Goal: Information Seeking & Learning: Stay updated

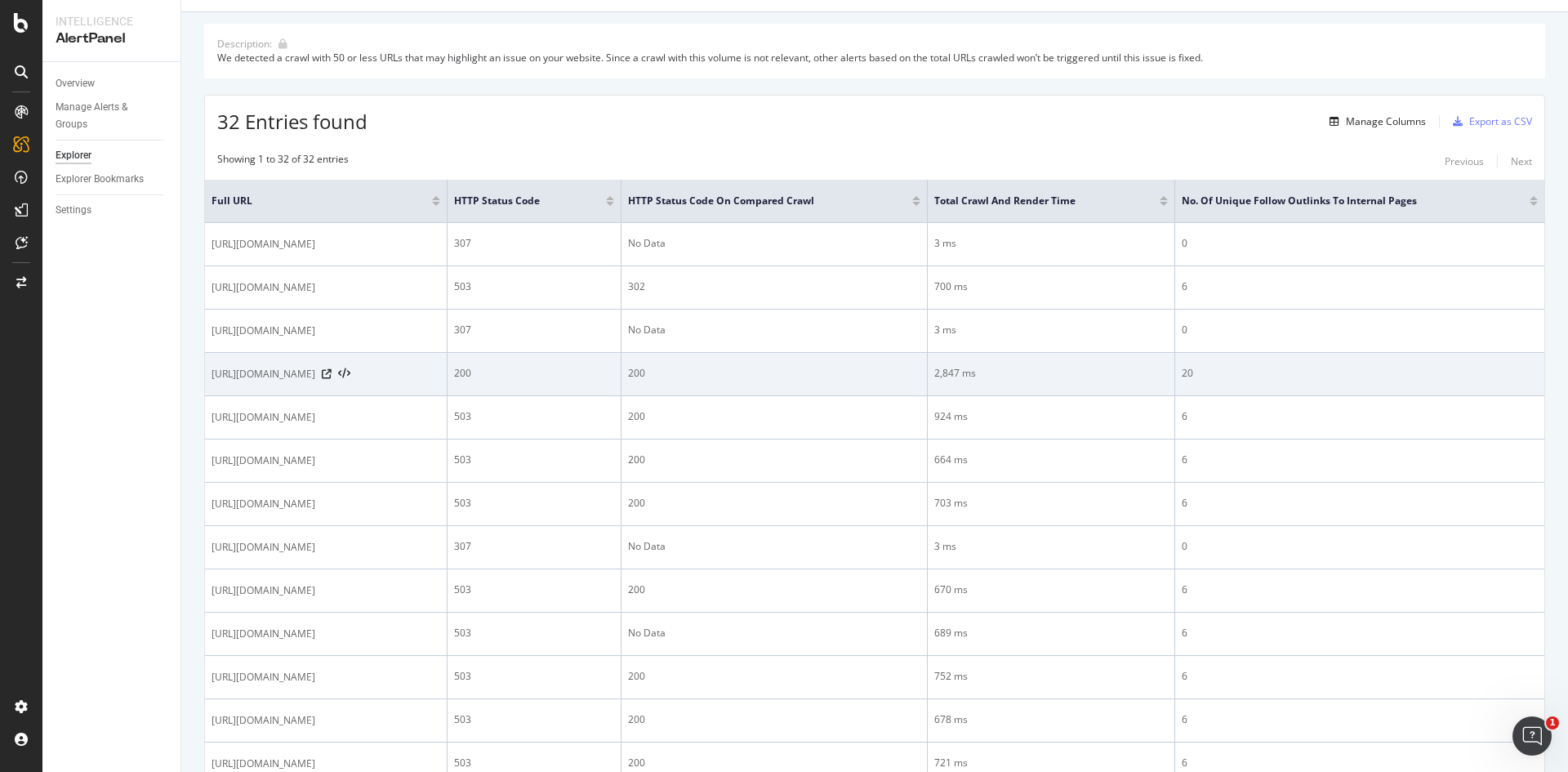
scroll to position [163, 0]
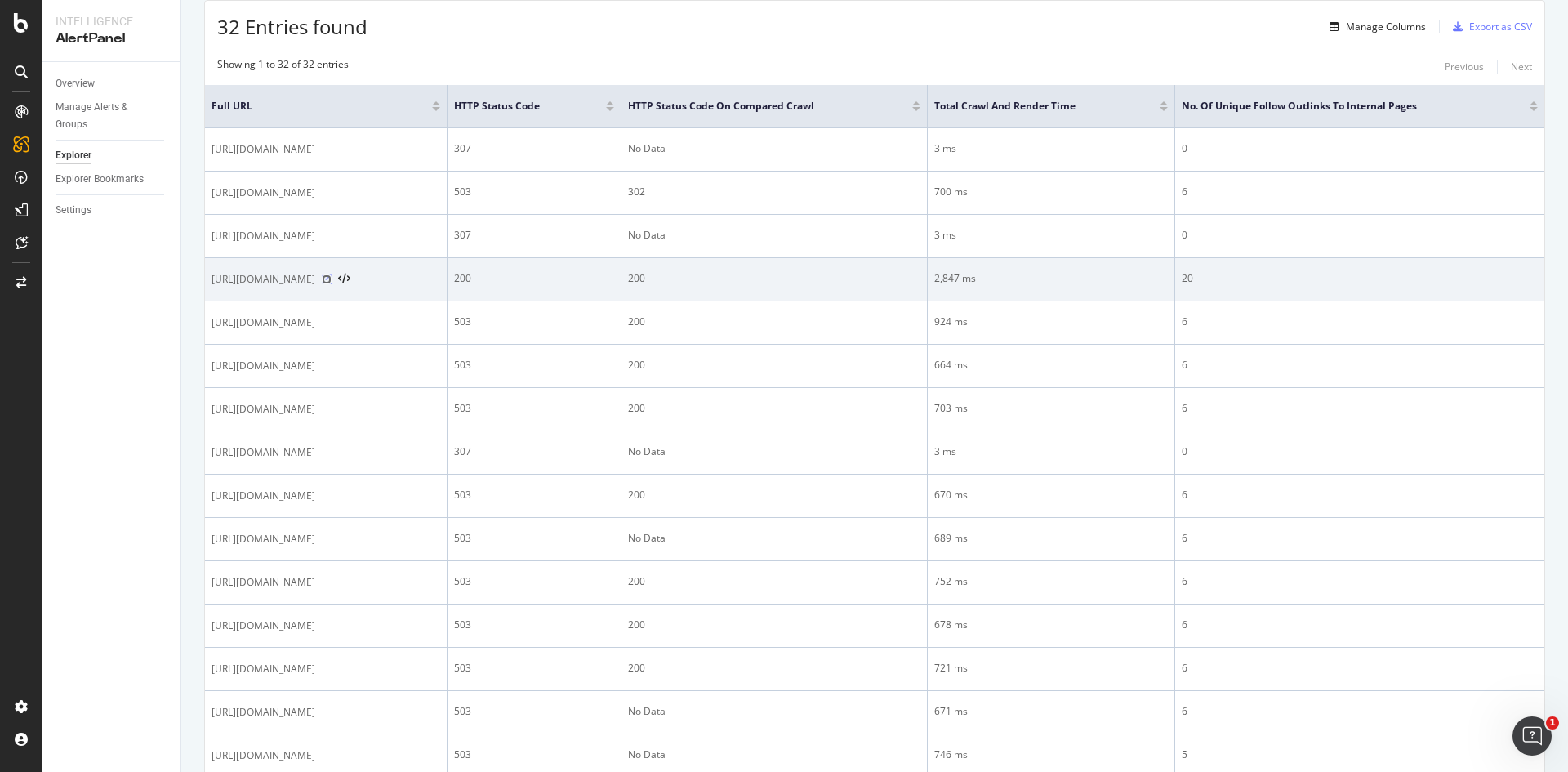
click at [332, 281] on icon at bounding box center [327, 279] width 10 height 10
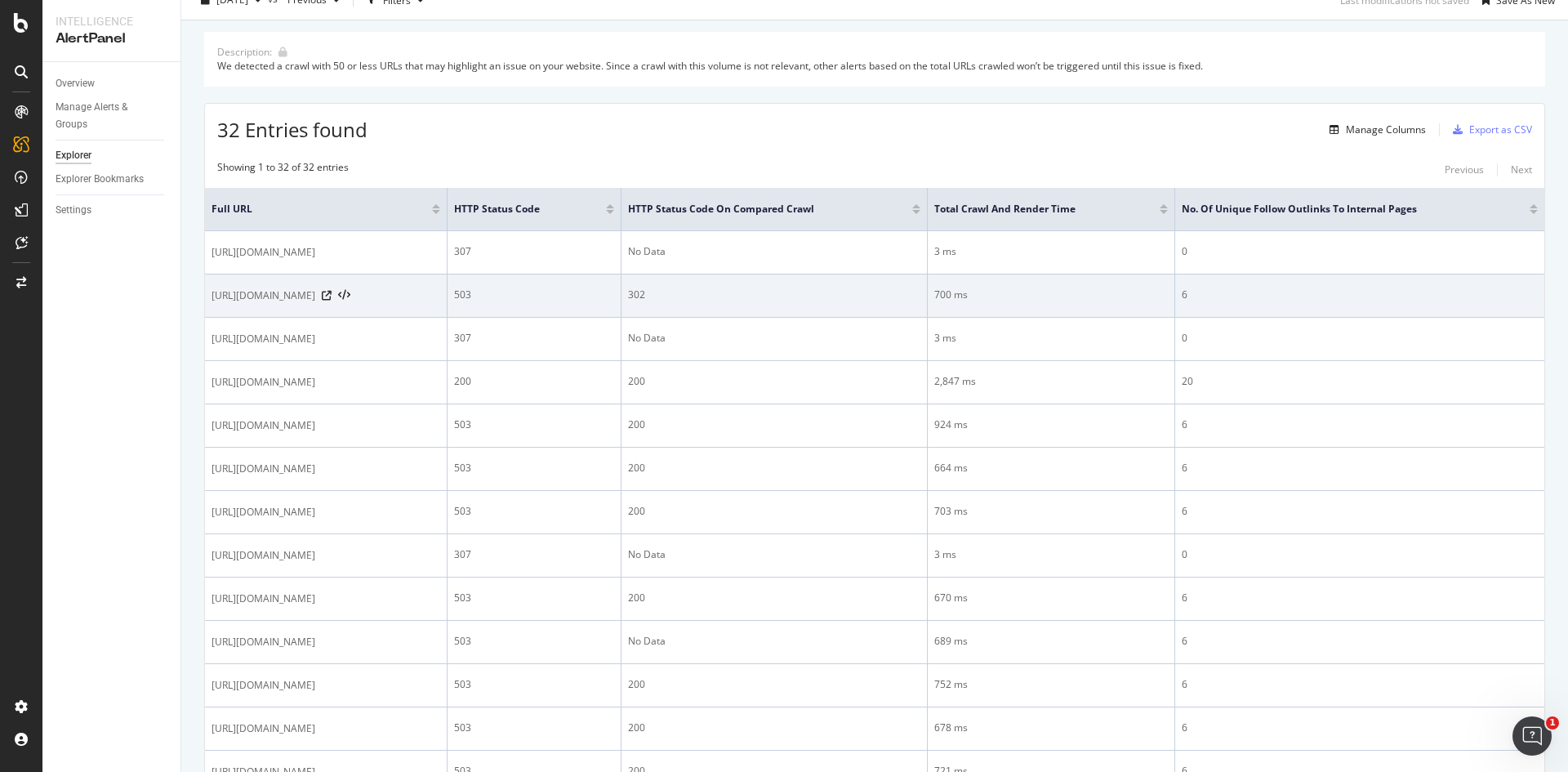
scroll to position [0, 0]
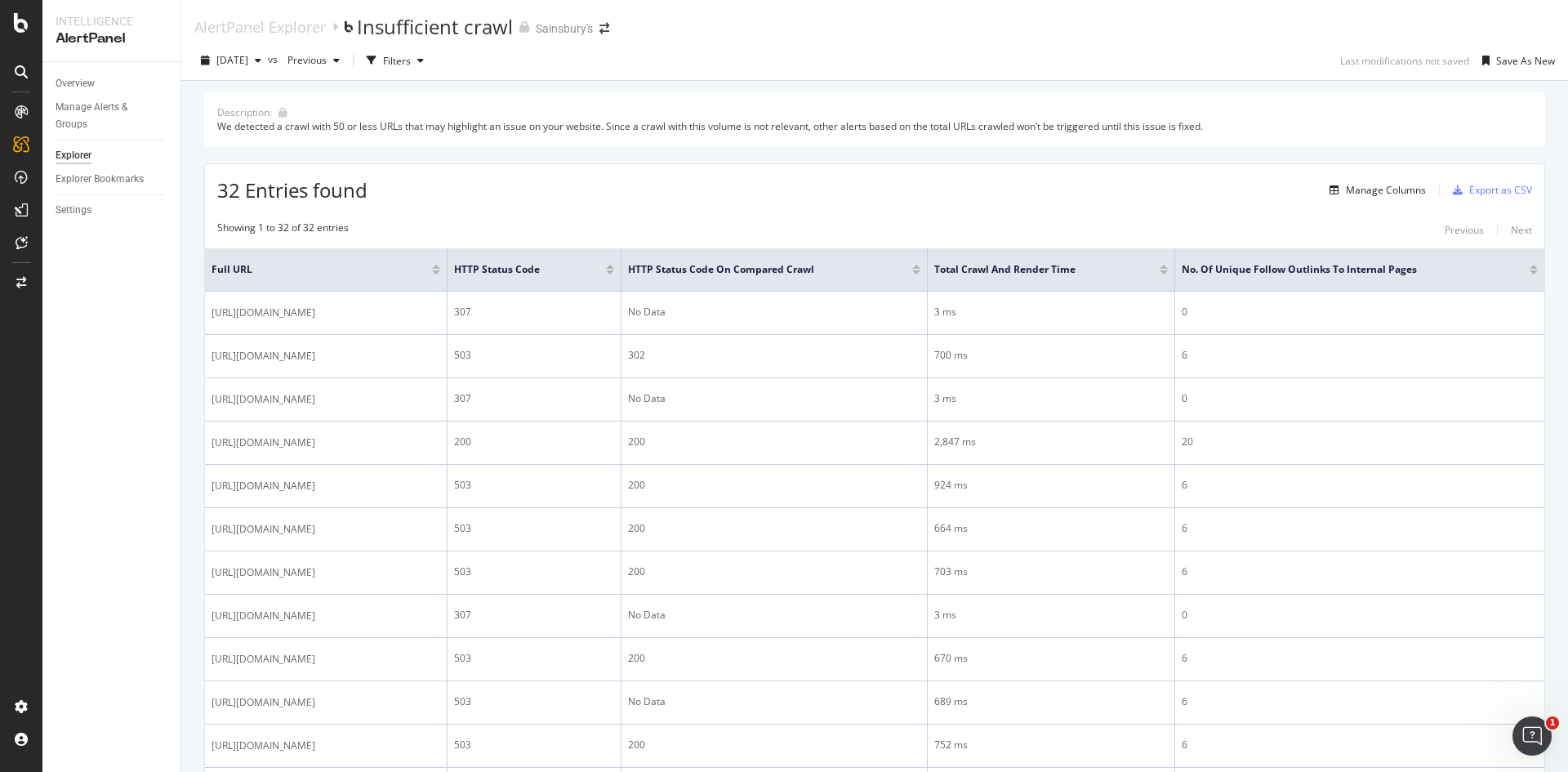
click at [110, 37] on div "AlertPanel" at bounding box center [111, 39] width 111 height 19
click at [77, 218] on div "AlertPanel" at bounding box center [86, 213] width 52 height 16
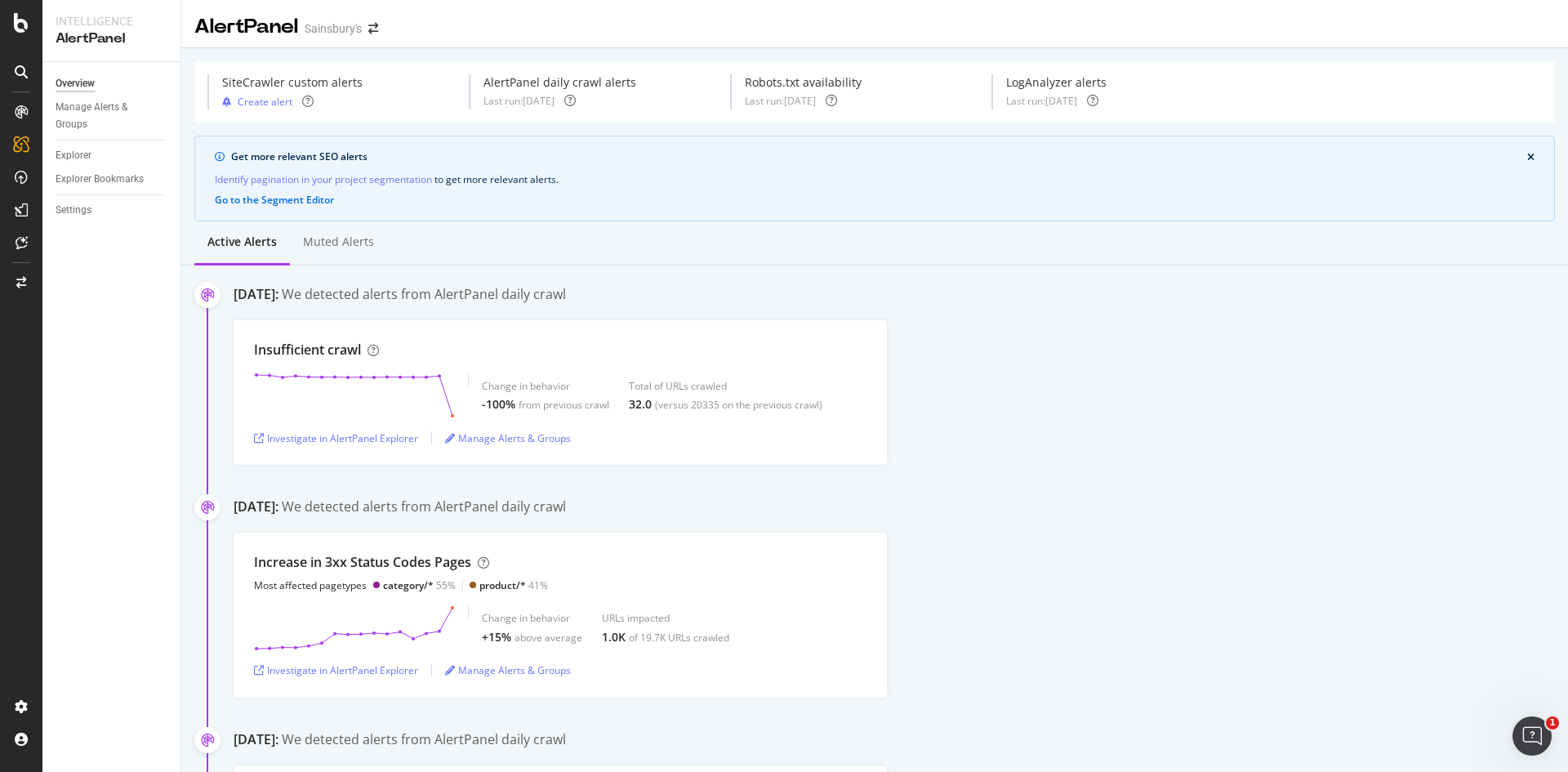
click at [1051, 358] on div "Insufficient crawl Change in behavior -100% from previous crawl Total of URLs c…" at bounding box center [900, 393] width 1335 height 145
click at [248, 30] on div "AlertPanel" at bounding box center [246, 27] width 104 height 28
click at [367, 446] on div "Investigate in AlertPanel Explorer" at bounding box center [336, 438] width 164 height 25
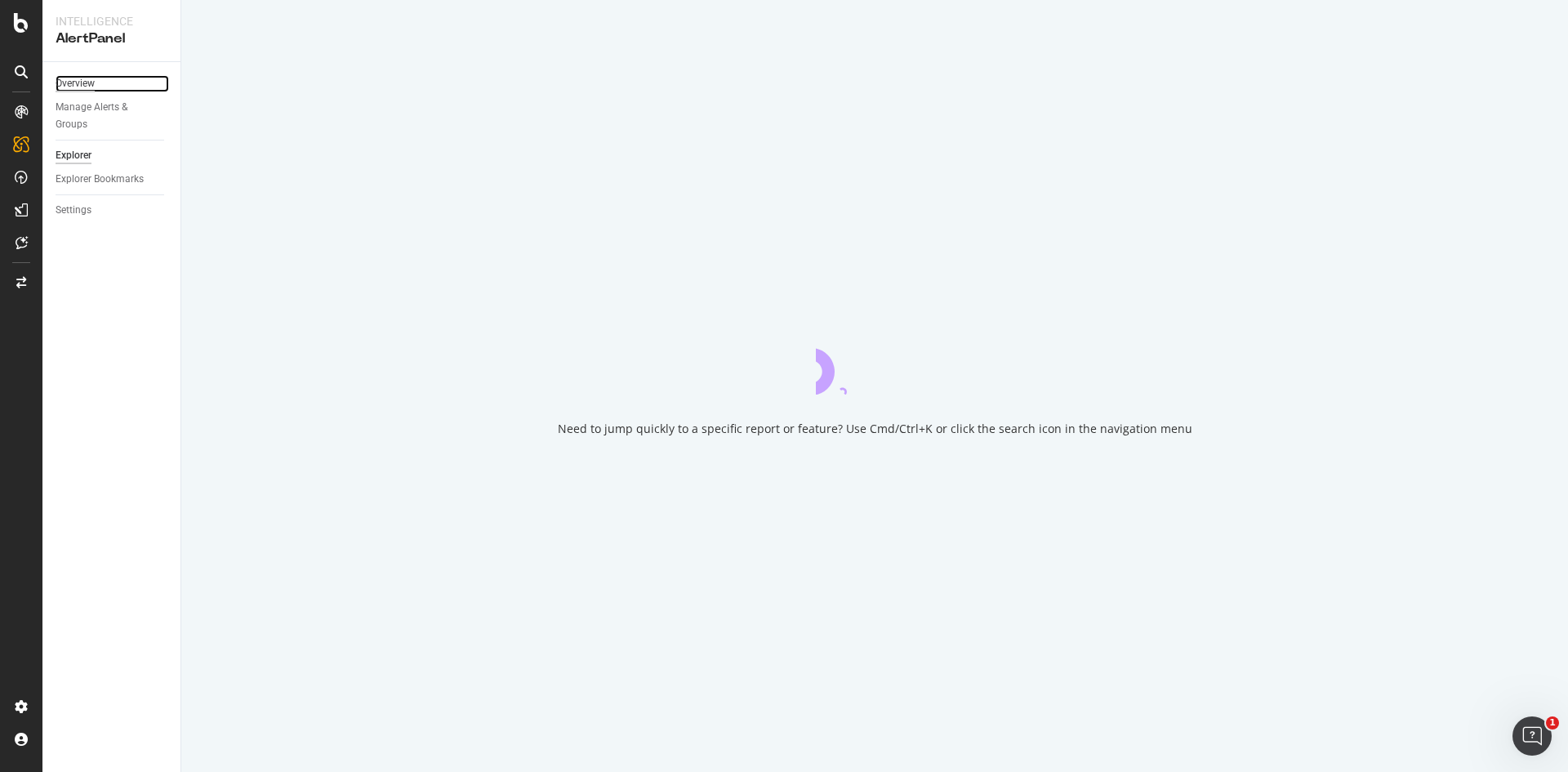
click at [83, 86] on div "Overview" at bounding box center [74, 84] width 39 height 17
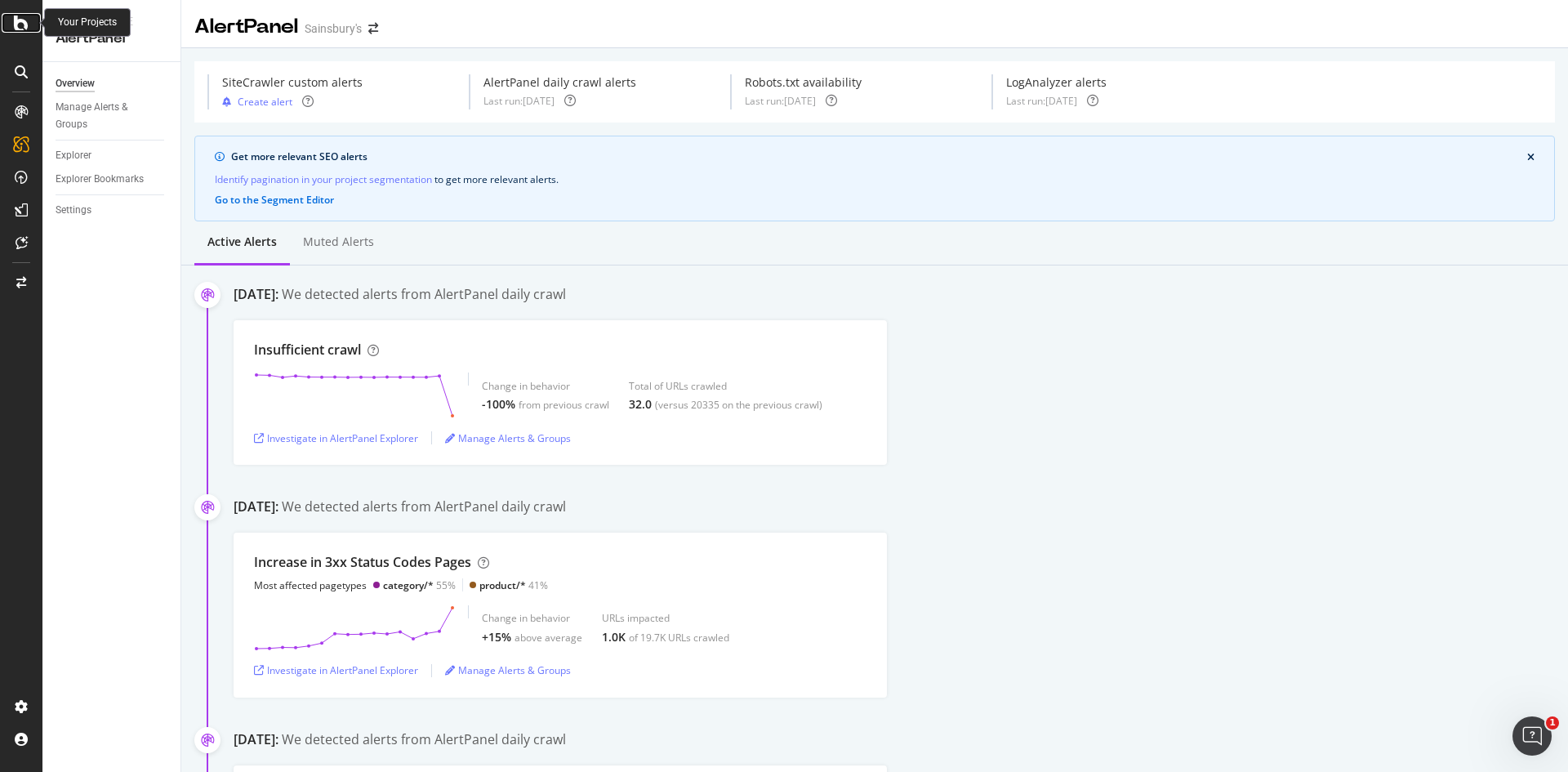
click at [13, 14] on div at bounding box center [21, 23] width 39 height 20
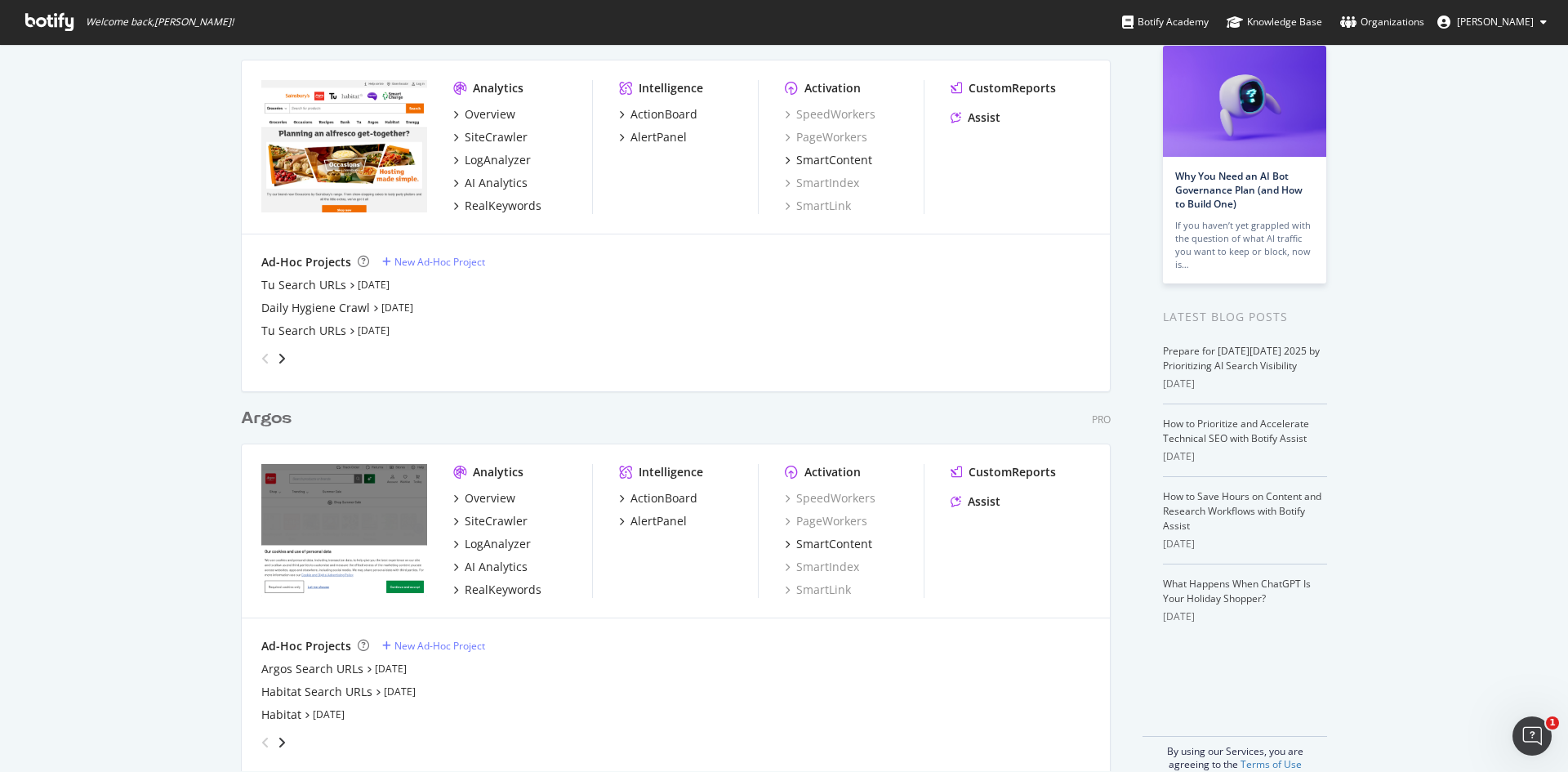
scroll to position [125, 0]
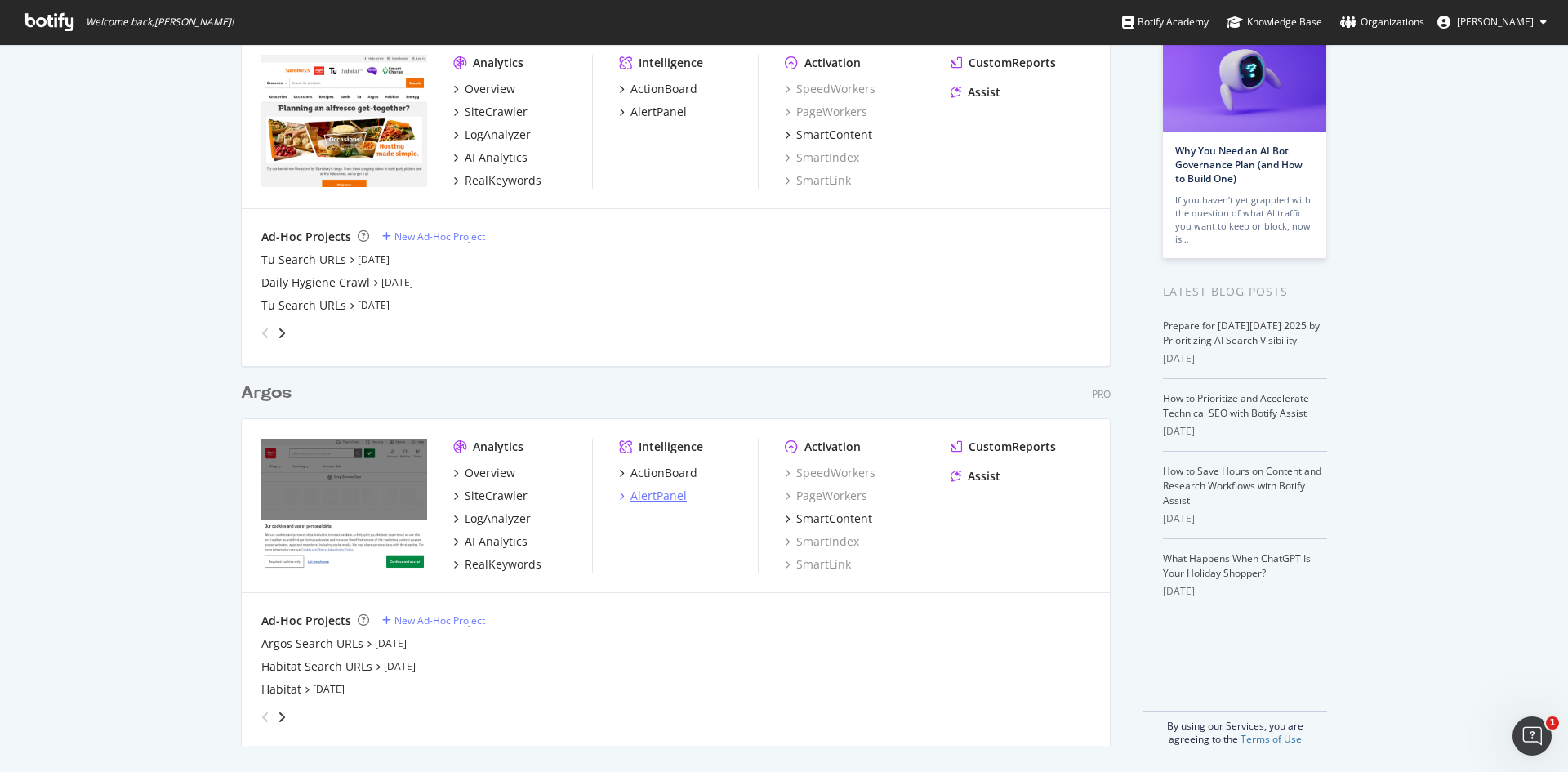
click at [619, 499] on icon "grid" at bounding box center [621, 496] width 5 height 9
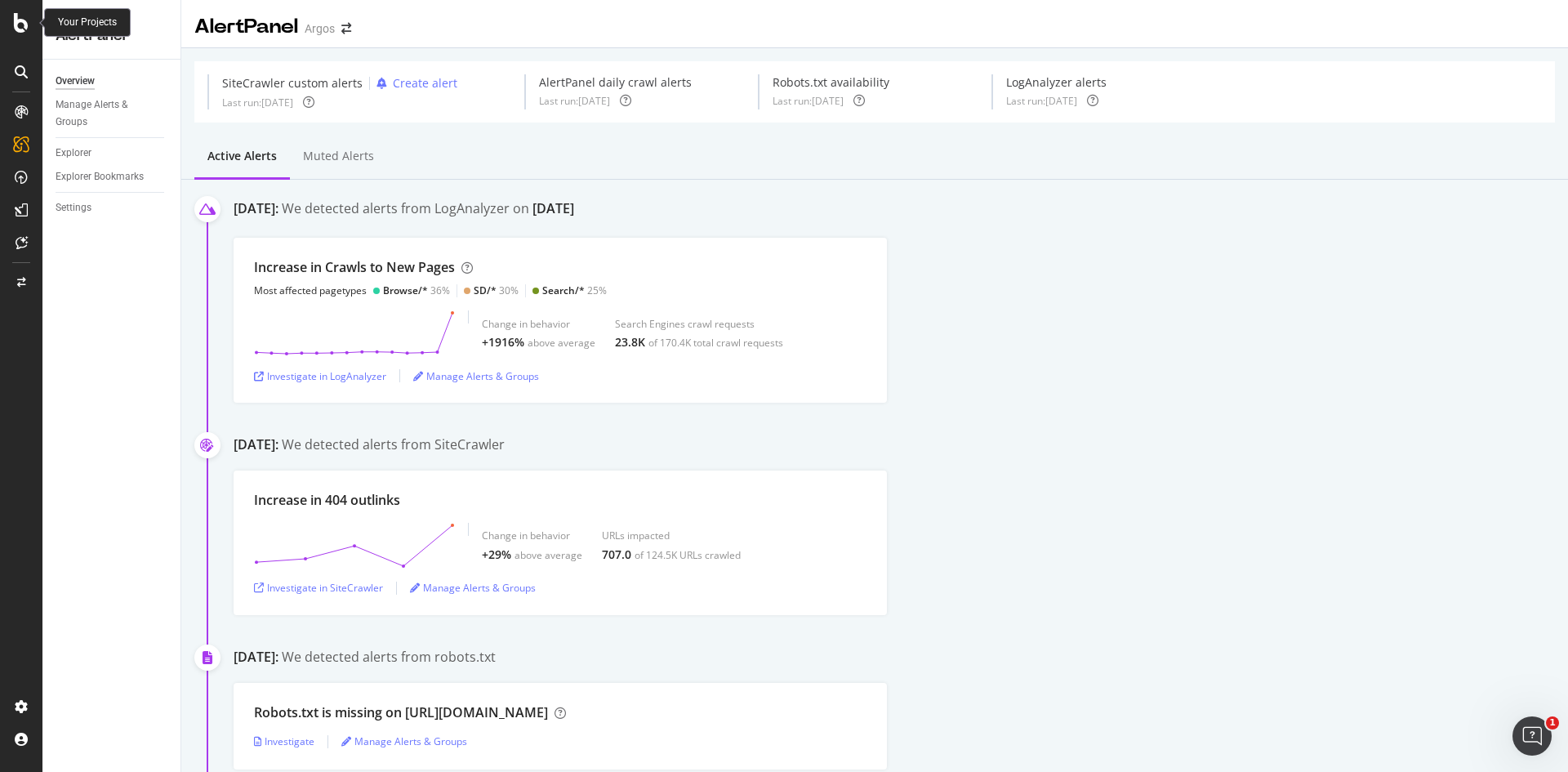
click at [23, 31] on icon at bounding box center [21, 23] width 14 height 20
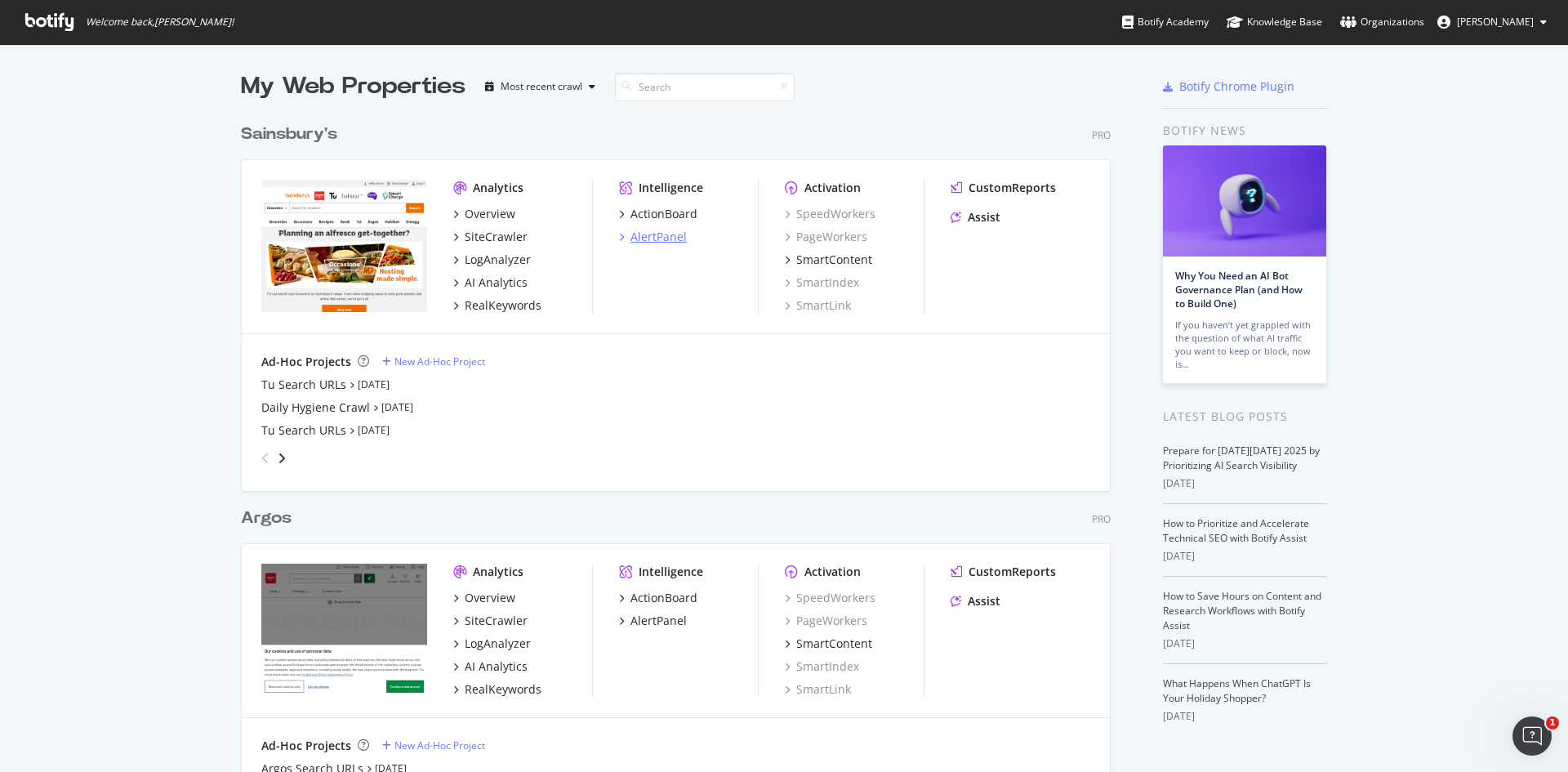
click at [650, 230] on div "AlertPanel" at bounding box center [658, 236] width 56 height 16
